Goal: Task Accomplishment & Management: Manage account settings

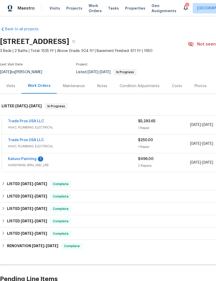
click at [36, 157] on div "Kaluso Painting 1" at bounding box center [73, 160] width 130 height 6
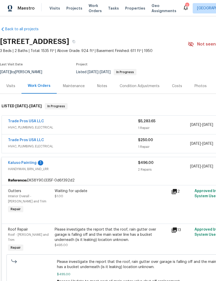
click at [34, 164] on link "Kaluso Painting" at bounding box center [22, 163] width 28 height 4
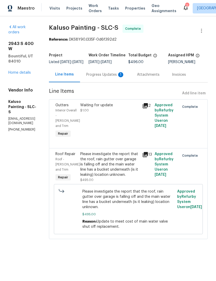
click at [119, 77] on div "Progress Updates 1" at bounding box center [105, 74] width 38 height 5
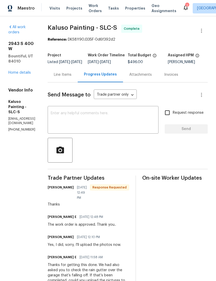
click at [20, 71] on link "Home details" at bounding box center [19, 73] width 23 height 4
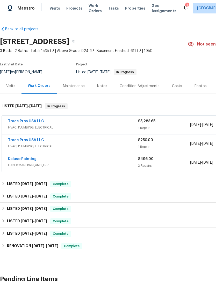
click at [36, 121] on link "Trade Pros USA LLC" at bounding box center [26, 122] width 36 height 4
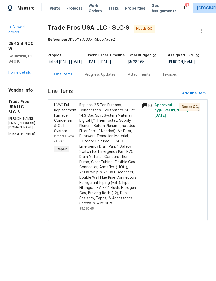
click at [130, 125] on div "Replace 2.5 Ton Furnace, Condenser & Coil System. SEER2 14.3 Gas Split System M…" at bounding box center [109, 155] width 60 height 104
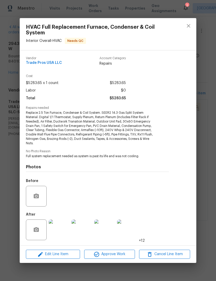
click at [60, 228] on img at bounding box center [59, 230] width 21 height 21
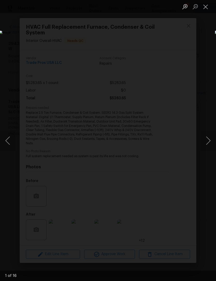
click at [204, 137] on button "Next image" at bounding box center [208, 140] width 16 height 21
click at [205, 135] on button "Next image" at bounding box center [208, 140] width 16 height 21
click at [206, 134] on button "Next image" at bounding box center [208, 140] width 16 height 21
click at [207, 133] on button "Next image" at bounding box center [208, 140] width 16 height 21
click at [205, 133] on button "Next image" at bounding box center [208, 140] width 16 height 21
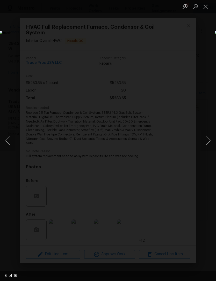
click at [207, 133] on button "Next image" at bounding box center [208, 140] width 16 height 21
click at [207, 132] on button "Next image" at bounding box center [208, 140] width 16 height 21
click at [13, 144] on button "Previous image" at bounding box center [8, 140] width 16 height 21
click at [209, 143] on button "Next image" at bounding box center [208, 140] width 16 height 21
click at [209, 144] on button "Next image" at bounding box center [208, 140] width 16 height 21
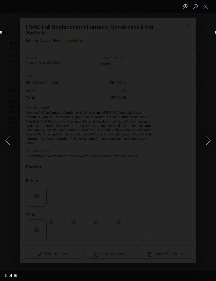
click at [206, 138] on button "Next image" at bounding box center [208, 140] width 16 height 21
click at [209, 139] on button "Next image" at bounding box center [208, 140] width 16 height 21
click at [207, 9] on button "Close lightbox" at bounding box center [205, 6] width 10 height 9
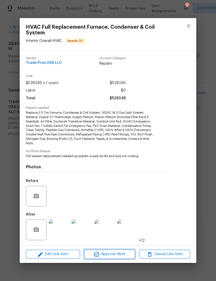
click at [96, 255] on icon "button" at bounding box center [96, 255] width 6 height 6
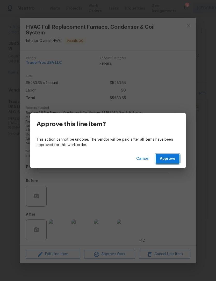
click at [169, 155] on button "Approve" at bounding box center [168, 159] width 24 height 10
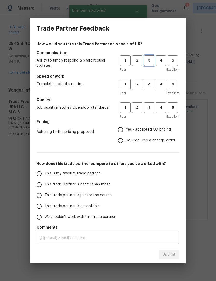
click at [150, 59] on span "3" at bounding box center [149, 61] width 10 height 6
click at [152, 87] on button "3" at bounding box center [149, 84] width 11 height 11
click at [152, 110] on span "3" at bounding box center [149, 108] width 10 height 6
click at [125, 128] on input "Yes - accepted OD pricing" at bounding box center [120, 130] width 11 height 11
radio input "true"
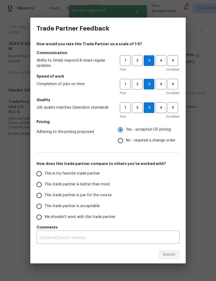
click at [46, 171] on span "This is my favorite trade partner" at bounding box center [72, 173] width 55 height 5
click at [45, 171] on input "This is my favorite trade partner" at bounding box center [39, 174] width 11 height 11
click at [167, 258] on button "Submit" at bounding box center [168, 255] width 21 height 10
radio input "true"
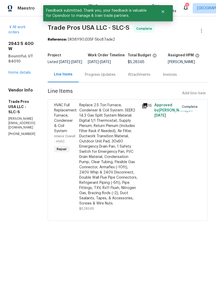
click at [25, 71] on link "Home details" at bounding box center [19, 73] width 23 height 4
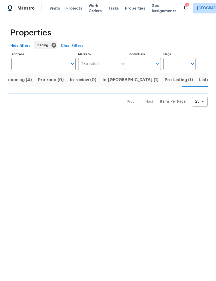
scroll to position [0, 8]
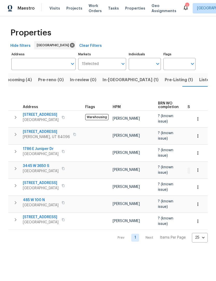
click at [131, 8] on span "Properties" at bounding box center [135, 8] width 20 height 5
click at [25, 81] on span "Upcoming (4)" at bounding box center [18, 79] width 28 height 7
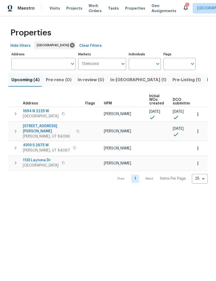
click at [199, 131] on icon "button" at bounding box center [197, 131] width 5 height 5
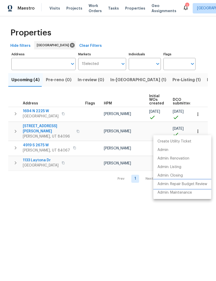
click at [179, 186] on p "Admin: Repair Budget Review" at bounding box center [182, 184] width 50 height 5
click at [55, 9] on div at bounding box center [108, 140] width 216 height 281
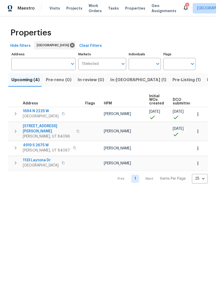
click at [56, 8] on span "Visits" at bounding box center [54, 8] width 11 height 5
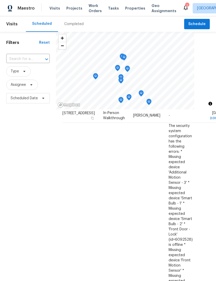
scroll to position [135, 0]
click at [0, 0] on icon at bounding box center [0, 0] width 0 height 0
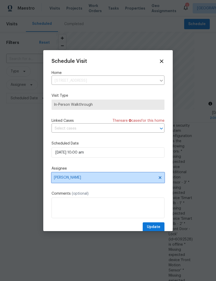
click at [81, 181] on span "[PERSON_NAME]" at bounding box center [108, 178] width 113 height 10
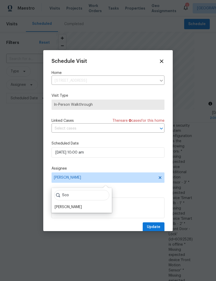
scroll to position [11, 0]
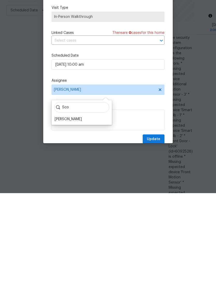
type input "Sco"
click at [79, 205] on div "[PERSON_NAME]" at bounding box center [68, 207] width 27 height 5
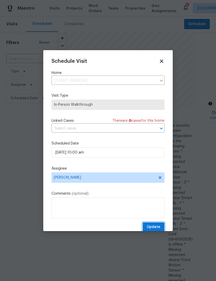
click at [154, 229] on span "Update" at bounding box center [153, 227] width 13 height 6
